Goal: Information Seeking & Learning: Check status

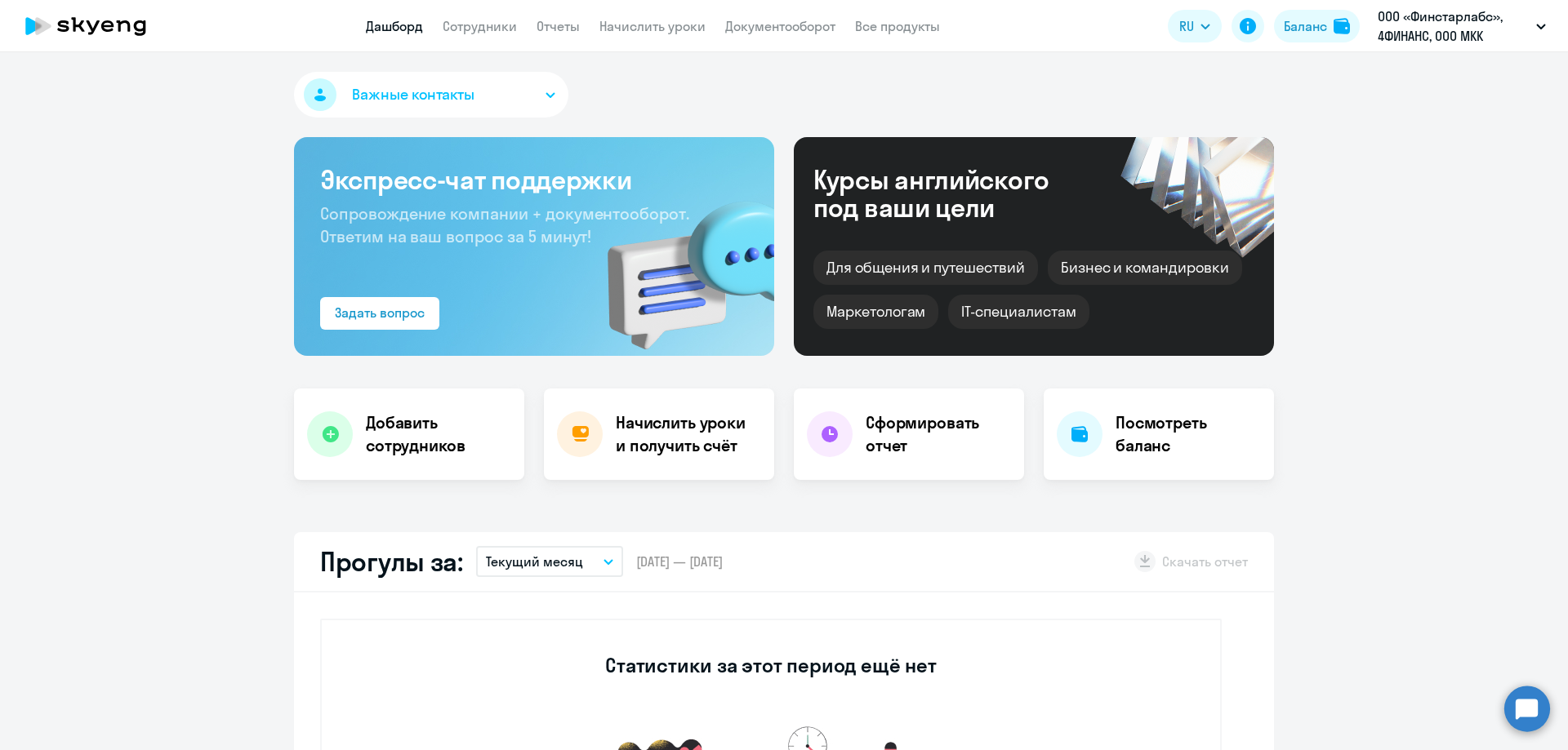
click at [493, 24] on link "Сотрудники" at bounding box center [479, 26] width 74 height 16
select select "30"
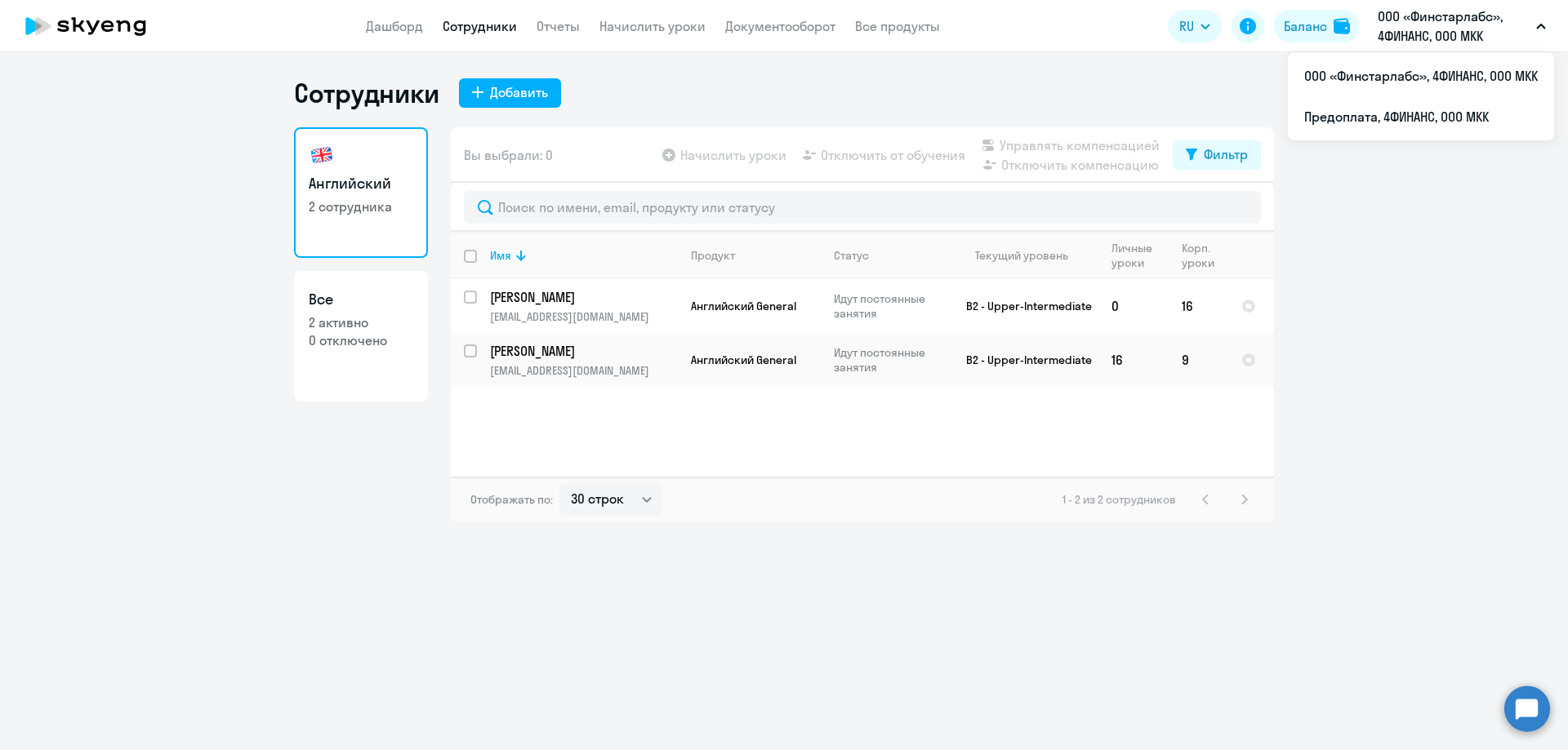
click at [1414, 26] on p "ООО «Финстарлабс», 4ФИНАНС, ООО МКК" at bounding box center [1454, 26] width 152 height 39
click at [1410, 105] on li "Предоплата, 4ФИНАНС, ООО МКК" at bounding box center [1420, 116] width 266 height 41
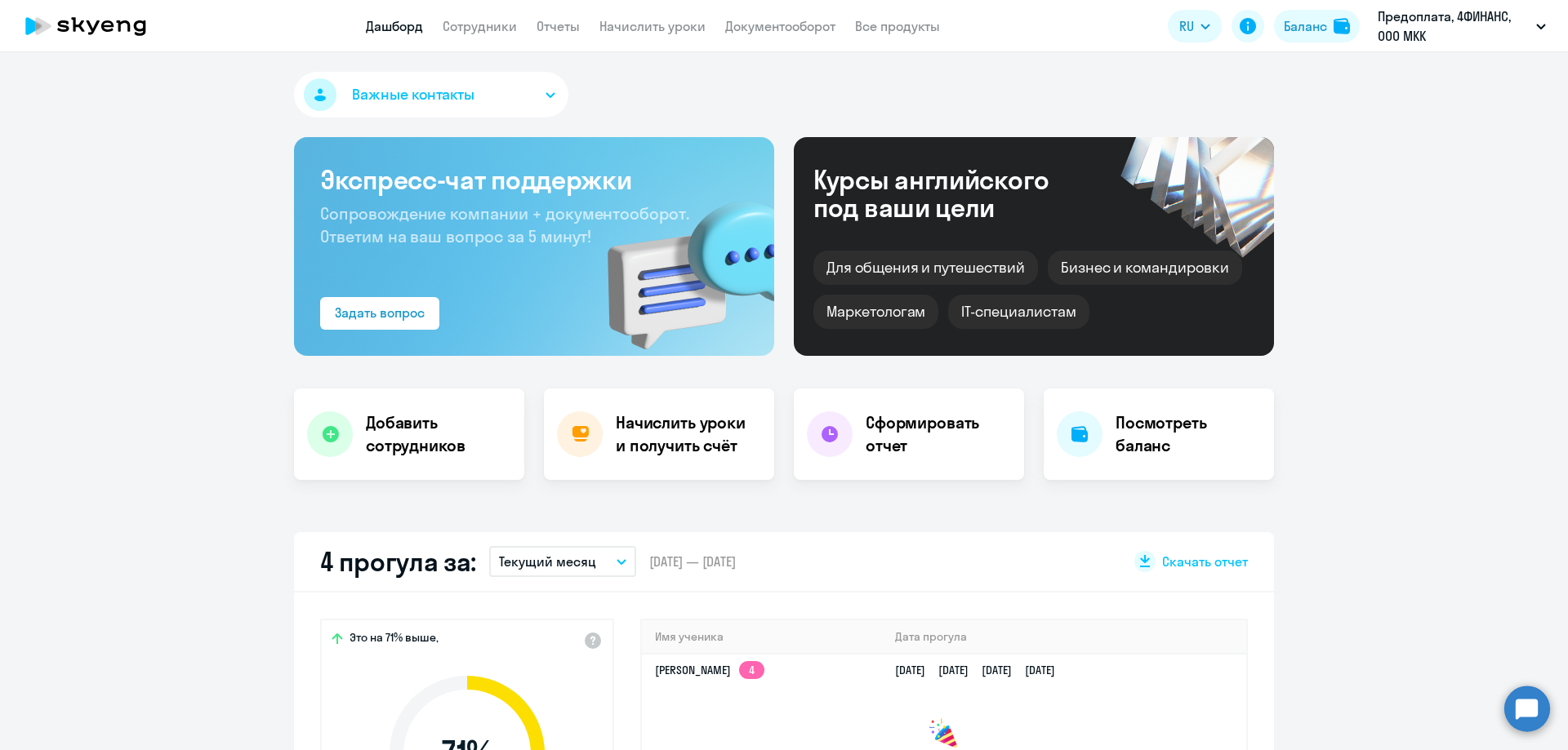
select select "30"
click at [458, 31] on link "Сотрудники" at bounding box center [479, 26] width 74 height 16
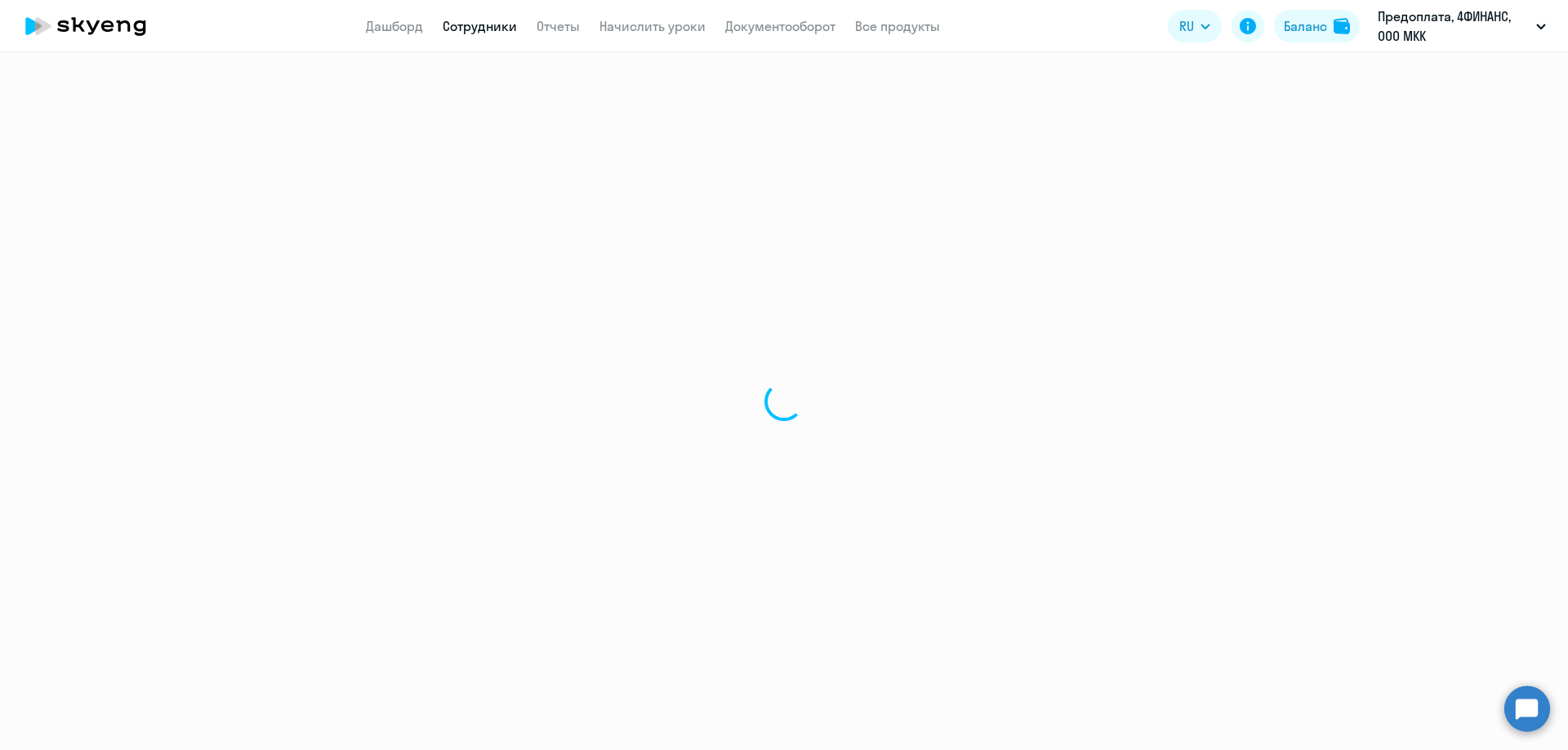
select select "30"
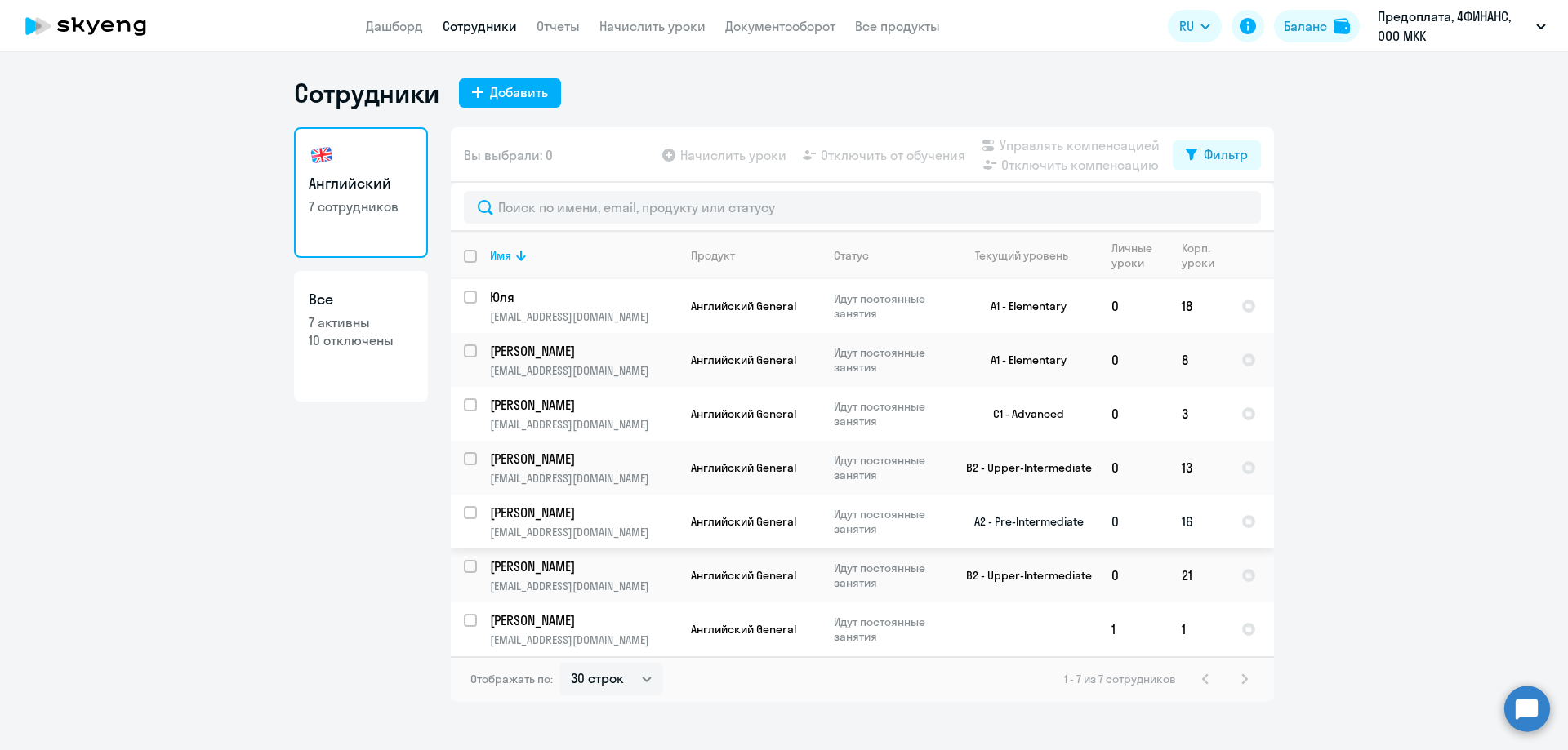
click at [628, 516] on p "[PERSON_NAME]" at bounding box center [582, 512] width 184 height 18
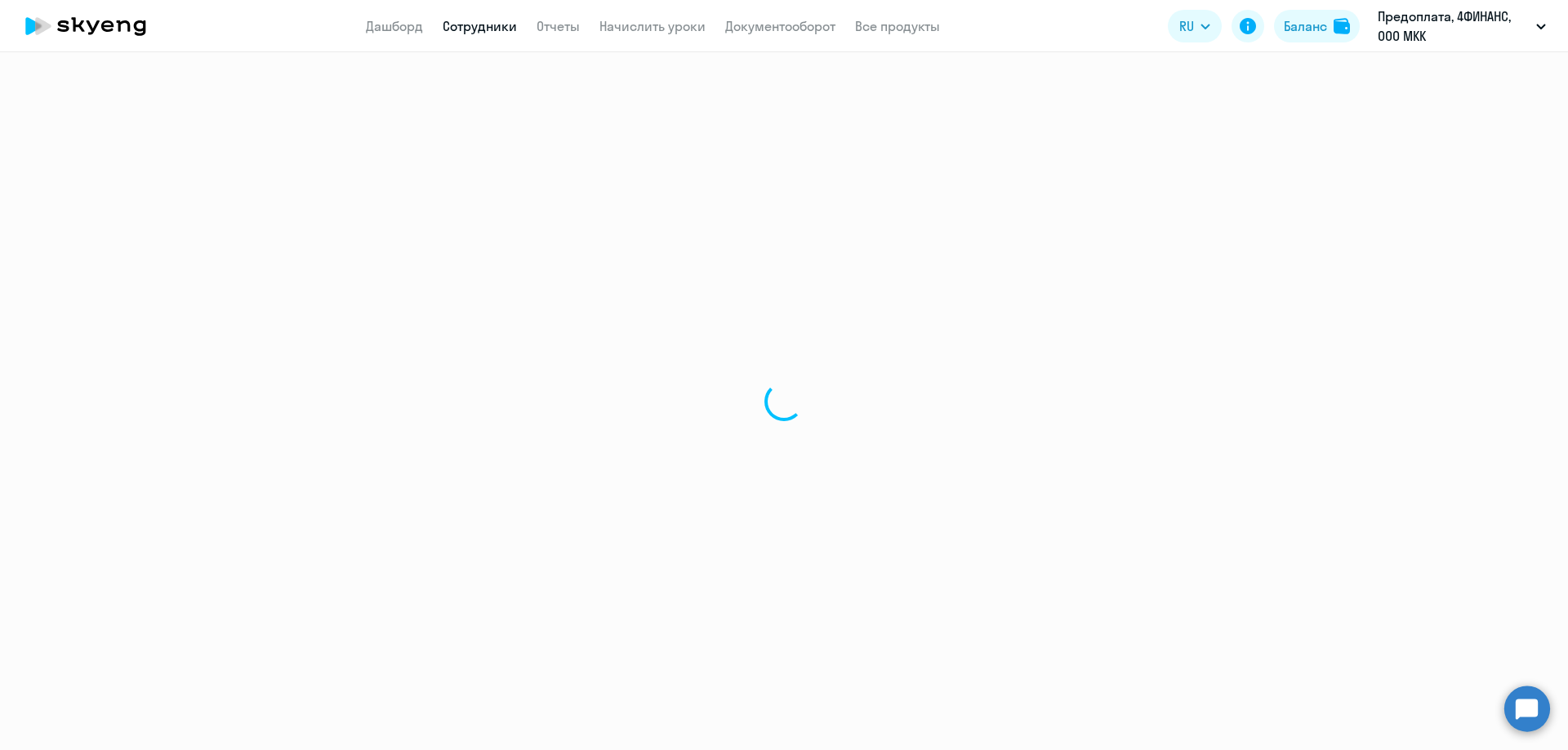
select select "english"
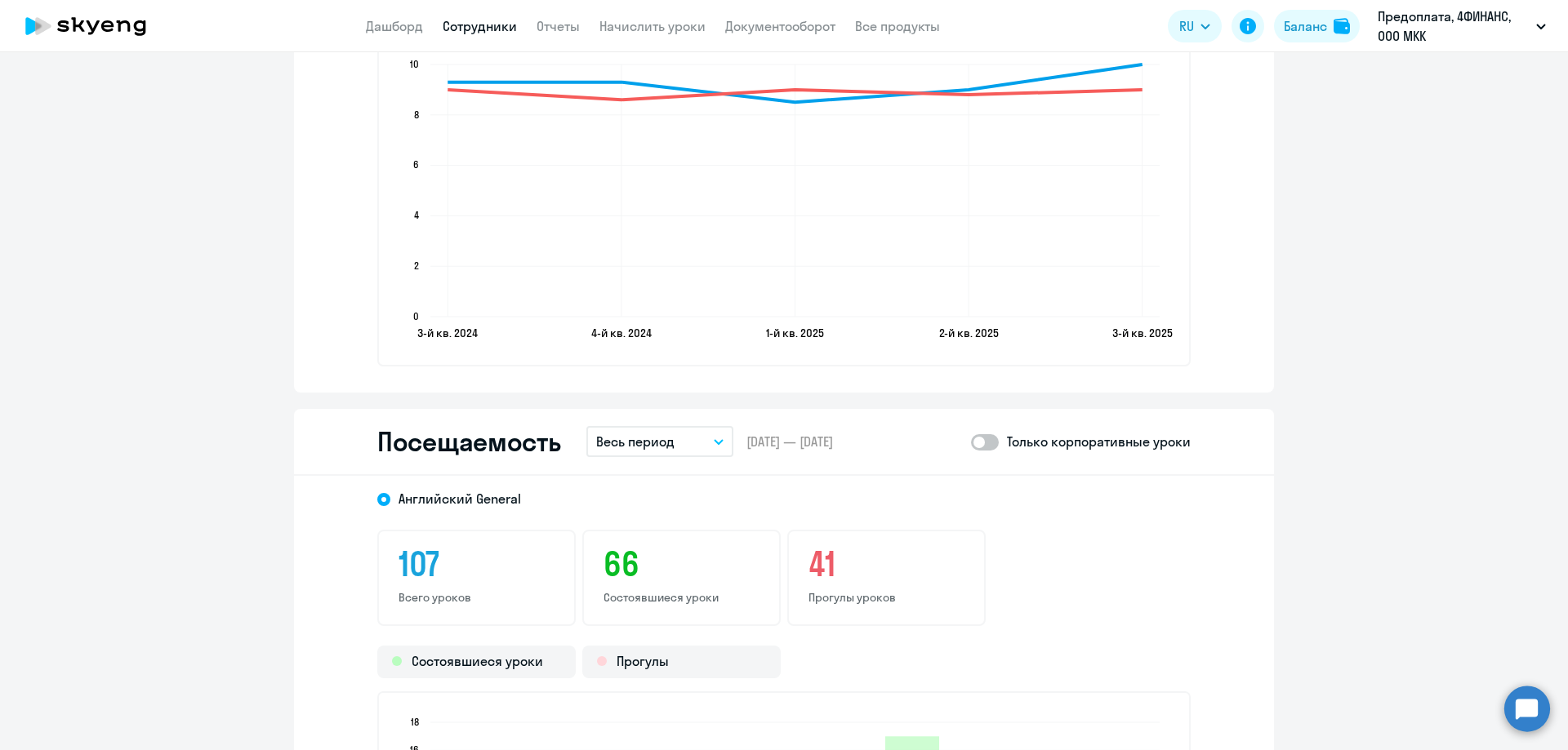
scroll to position [1877, 0]
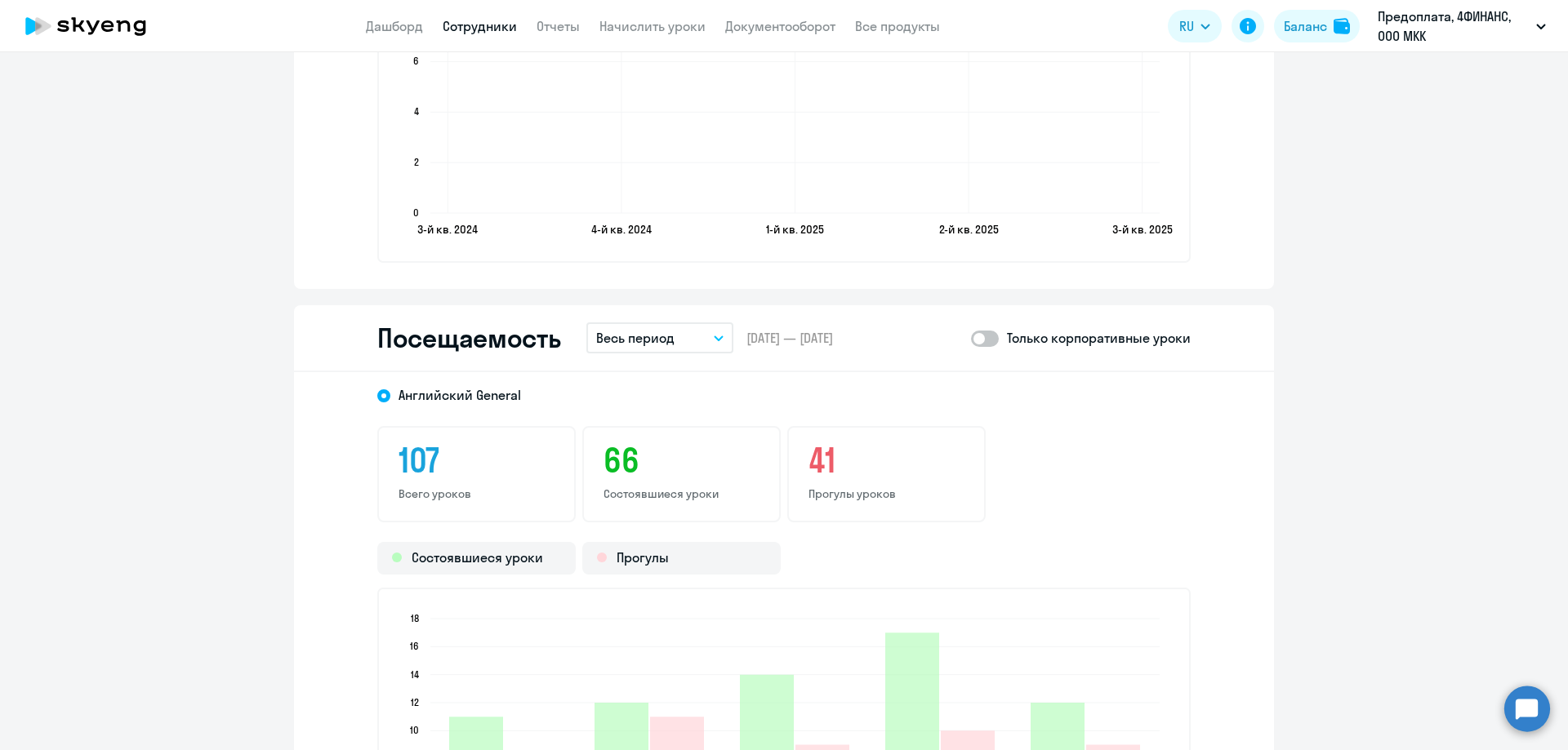
click at [695, 342] on button "Весь период" at bounding box center [659, 338] width 147 height 31
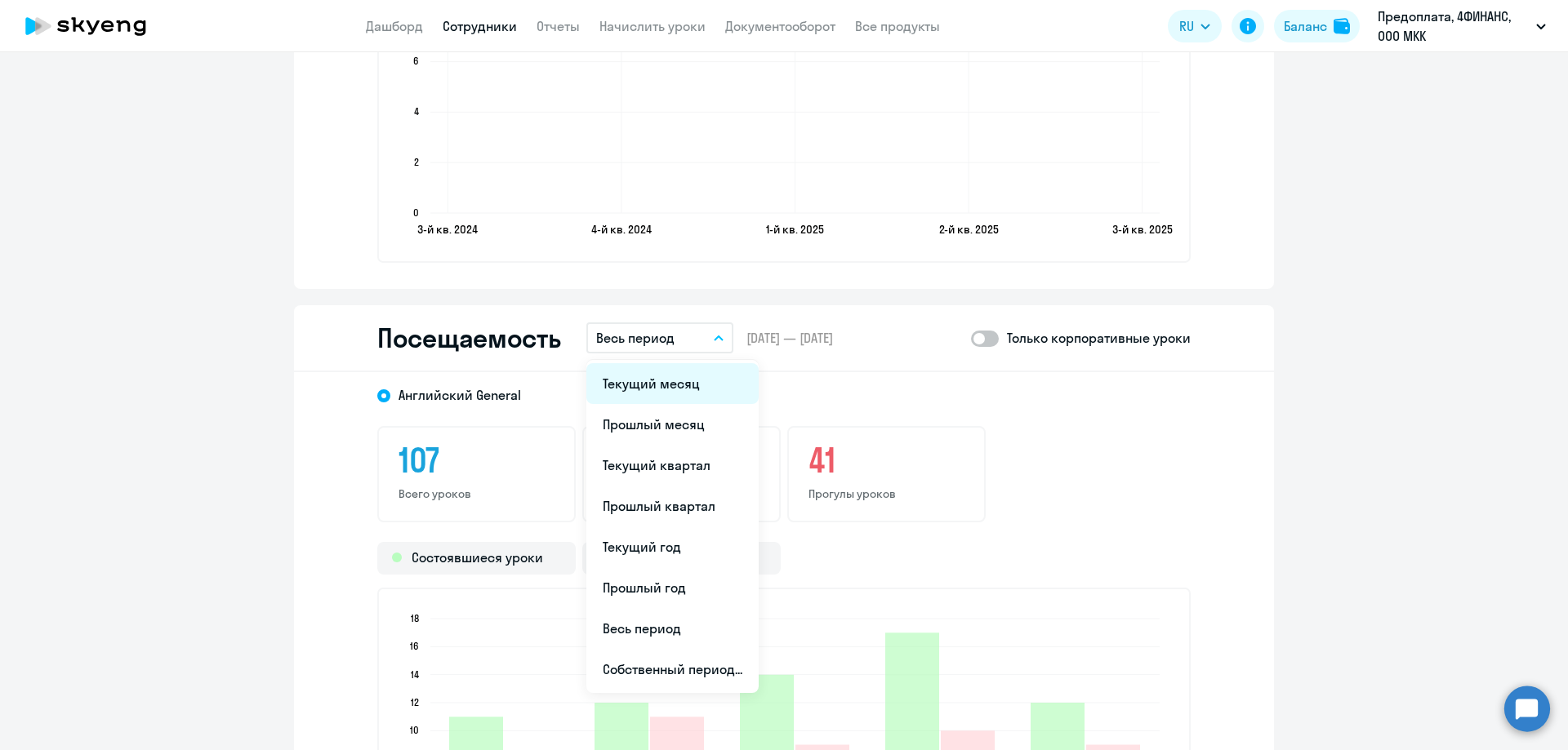
click at [692, 381] on li "Текущий месяц" at bounding box center [673, 384] width 173 height 41
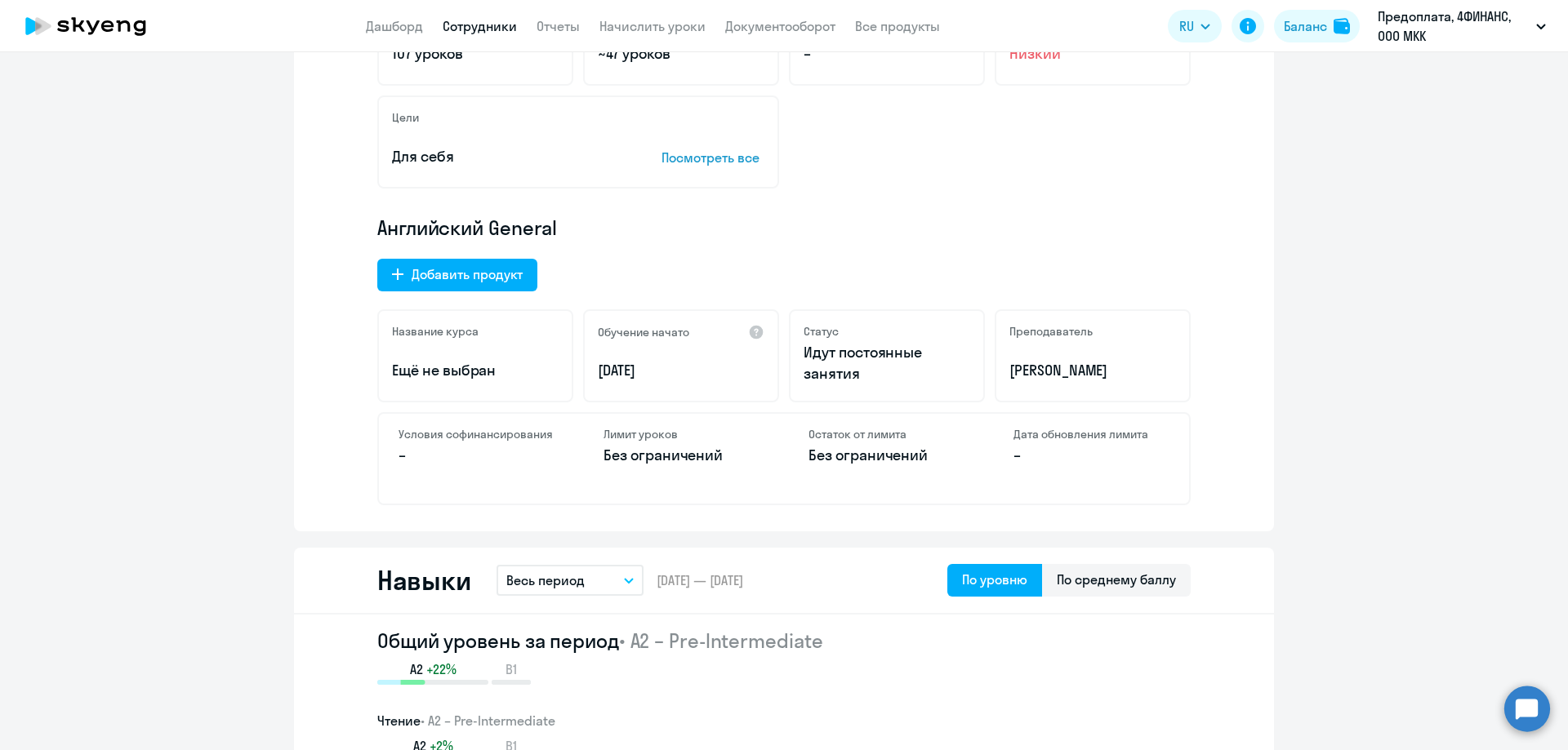
scroll to position [0, 0]
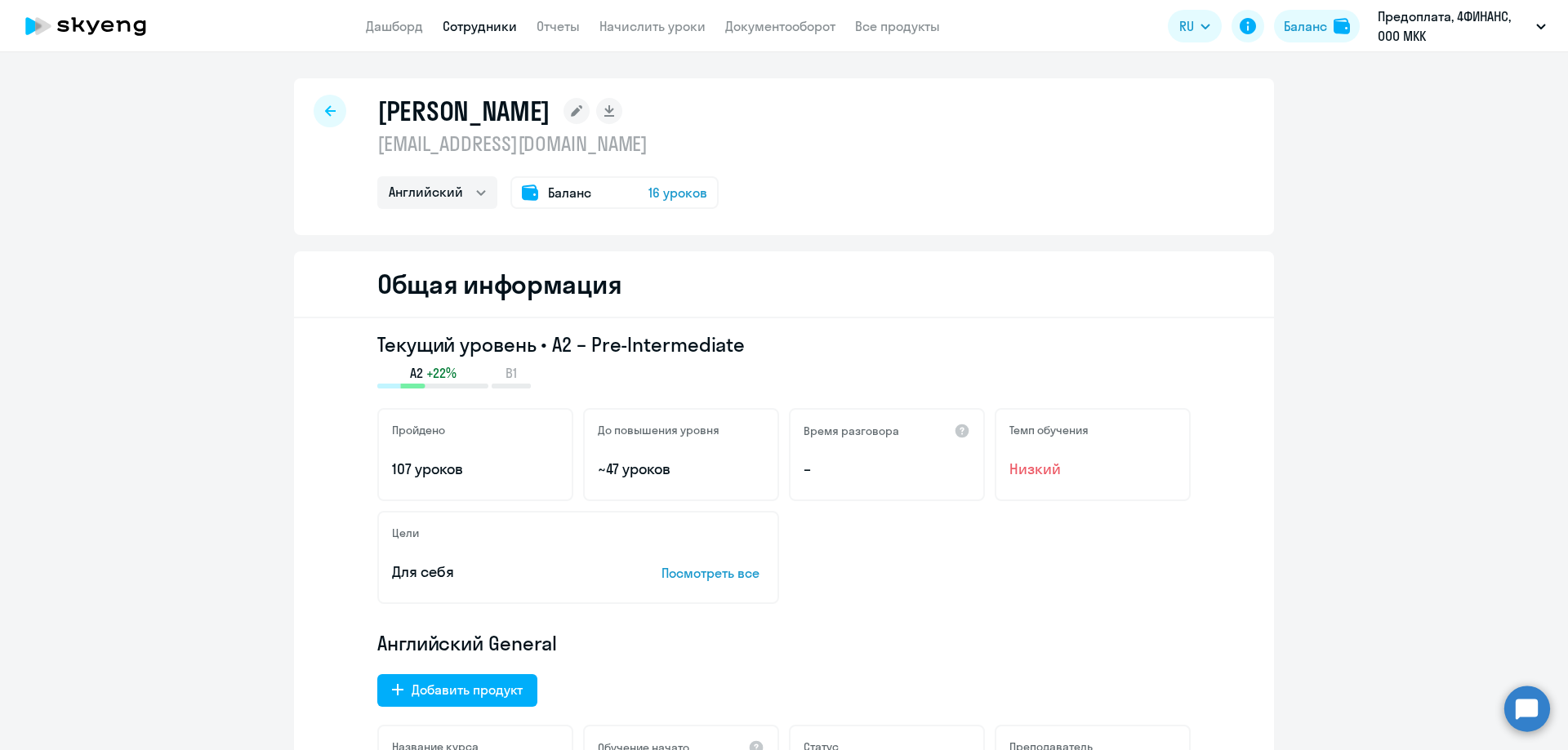
click at [325, 114] on icon at bounding box center [330, 111] width 11 height 12
select select "30"
